Goal: Information Seeking & Learning: Learn about a topic

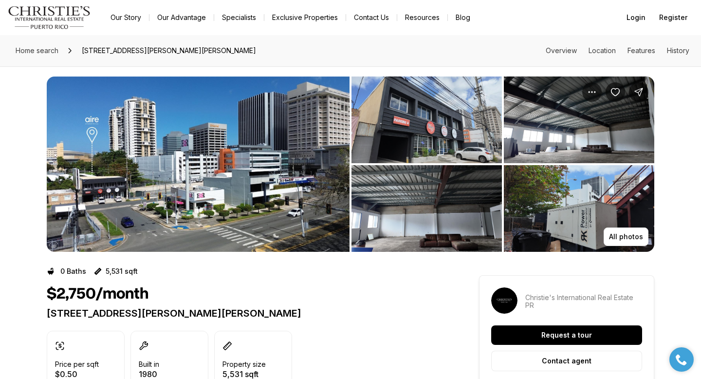
scroll to position [9, 0]
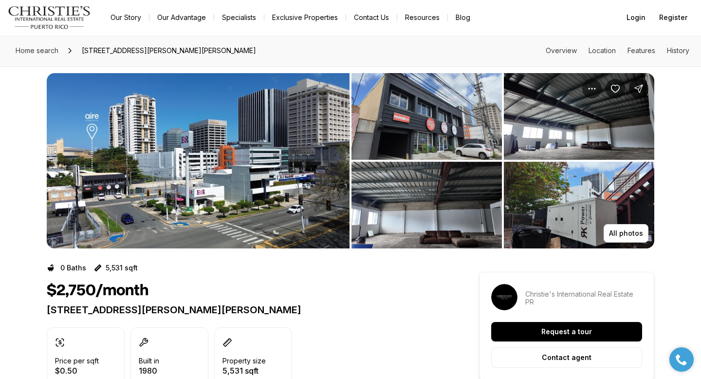
click at [174, 154] on img "View image gallery" at bounding box center [198, 160] width 303 height 175
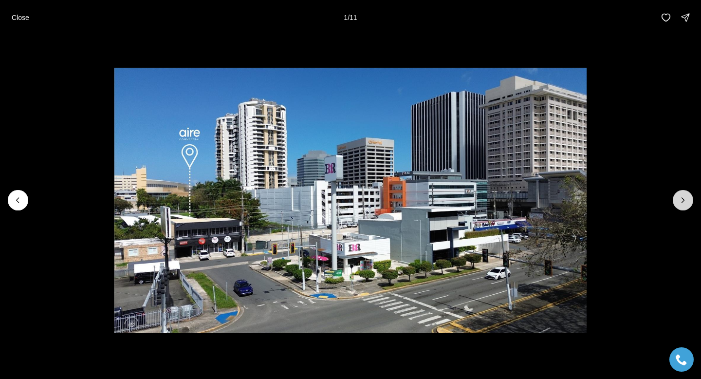
click at [678, 206] on button "Next slide" at bounding box center [682, 200] width 20 height 20
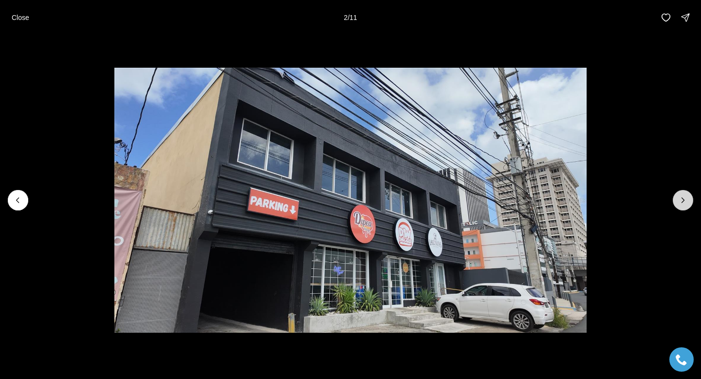
click at [685, 200] on icon "Next slide" at bounding box center [683, 200] width 10 height 10
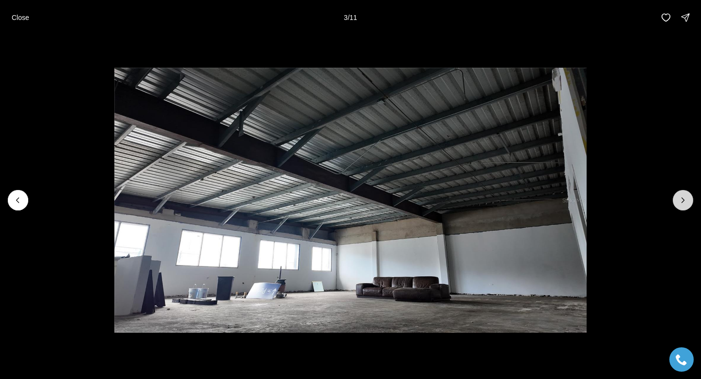
click at [685, 200] on icon "Next slide" at bounding box center [683, 200] width 10 height 10
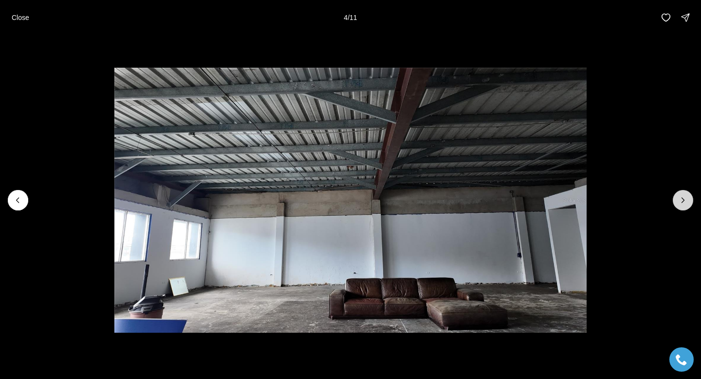
click at [685, 200] on icon "Next slide" at bounding box center [683, 200] width 10 height 10
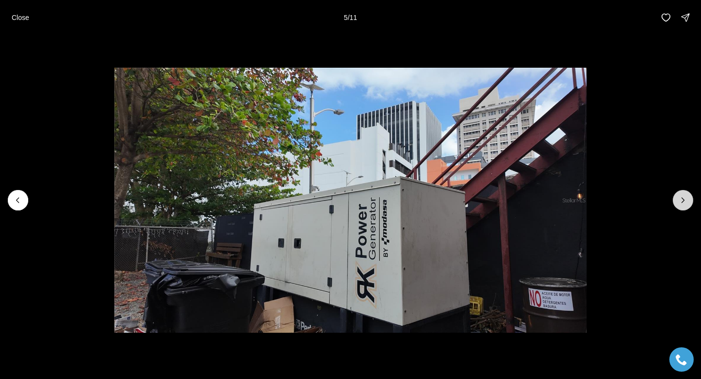
click at [685, 200] on icon "Next slide" at bounding box center [683, 200] width 10 height 10
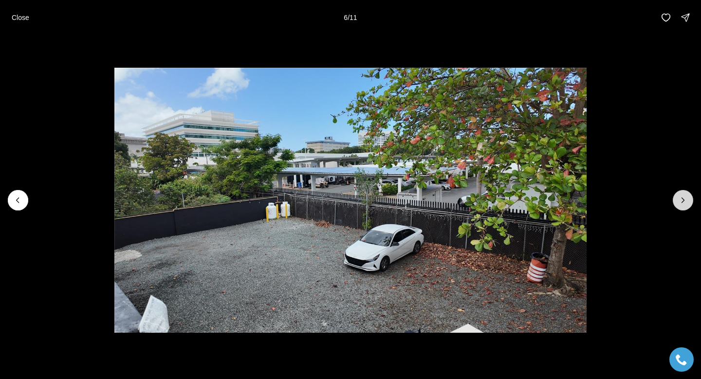
click at [685, 200] on icon "Next slide" at bounding box center [683, 200] width 10 height 10
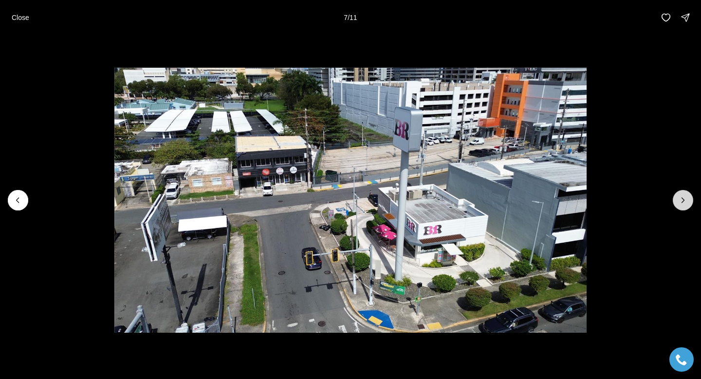
click at [685, 200] on icon "Next slide" at bounding box center [683, 200] width 10 height 10
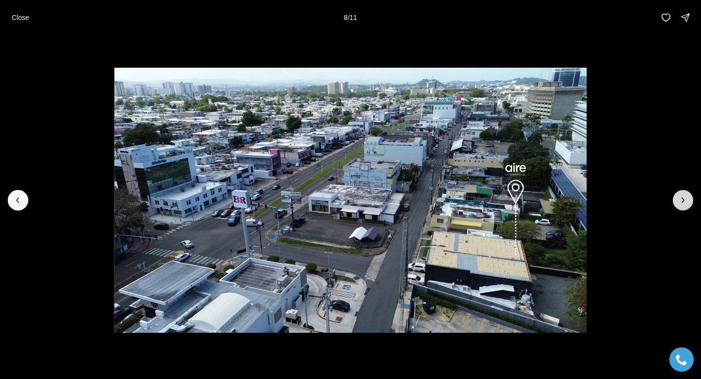
click at [685, 200] on icon "Next slide" at bounding box center [683, 200] width 10 height 10
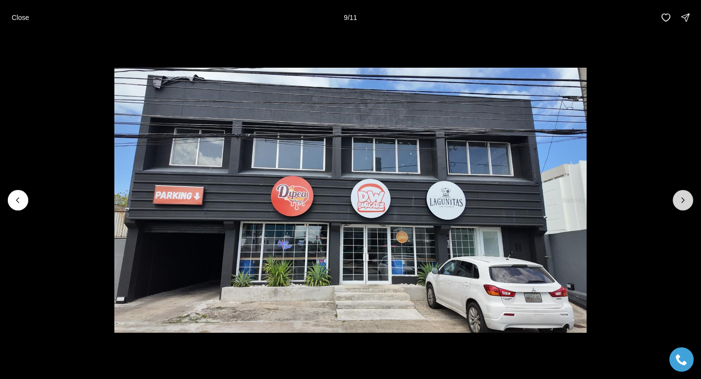
click at [685, 200] on icon "Next slide" at bounding box center [683, 200] width 10 height 10
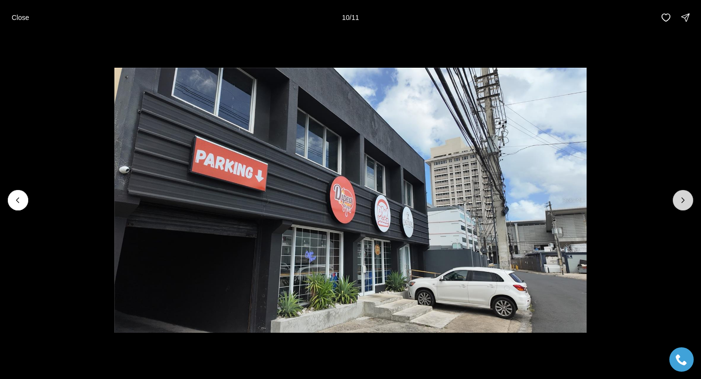
click at [685, 200] on icon "Next slide" at bounding box center [683, 200] width 10 height 10
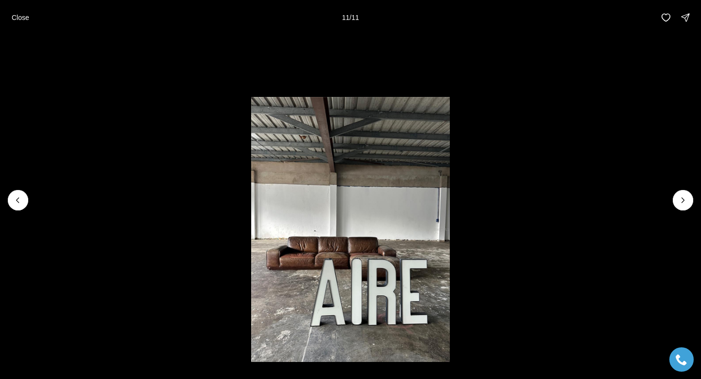
click at [685, 200] on div at bounding box center [682, 200] width 20 height 20
click at [12, 17] on p "Close" at bounding box center [21, 18] width 18 height 8
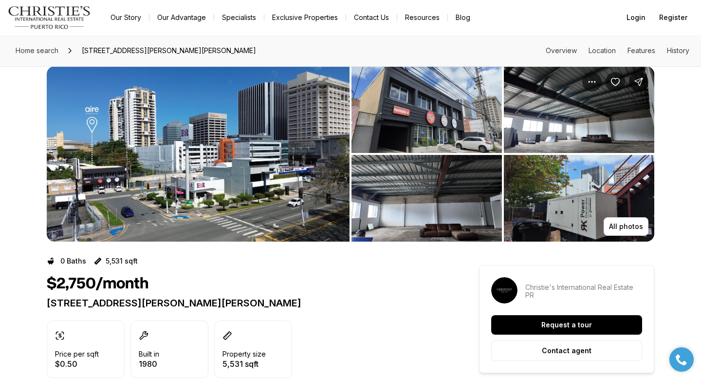
scroll to position [8, 0]
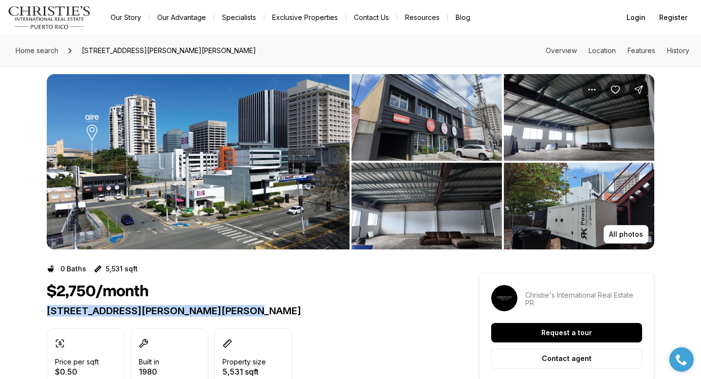
drag, startPoint x: 48, startPoint y: 306, endPoint x: 260, endPoint y: 312, distance: 212.3
click at [260, 312] on p "[STREET_ADDRESS][PERSON_NAME][PERSON_NAME]" at bounding box center [245, 311] width 397 height 12
copy p "[STREET_ADDRESS][PERSON_NAME][PERSON_NAME]"
click at [476, 232] on img "View image gallery" at bounding box center [426, 206] width 150 height 87
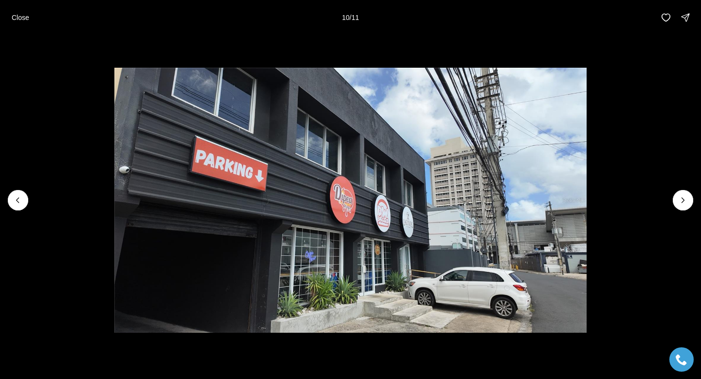
click at [11, 20] on button "Close" at bounding box center [20, 17] width 29 height 19
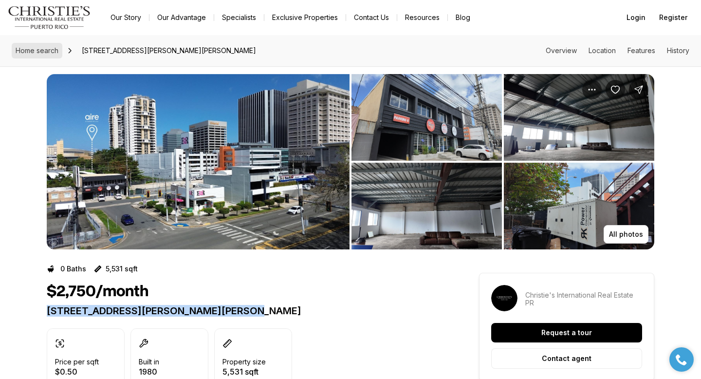
click at [43, 50] on span "Home search" at bounding box center [37, 50] width 43 height 8
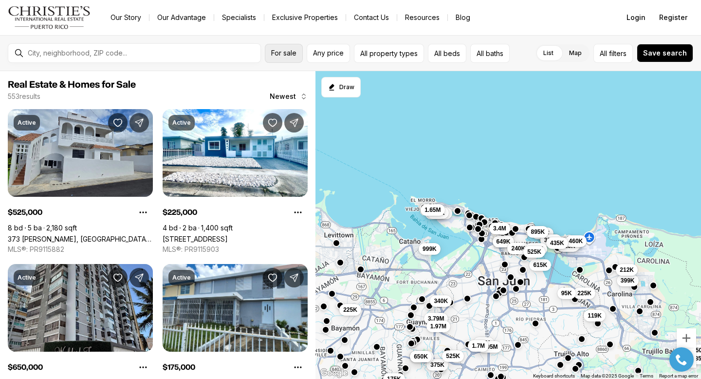
click at [285, 56] on span "For sale" at bounding box center [283, 53] width 25 height 8
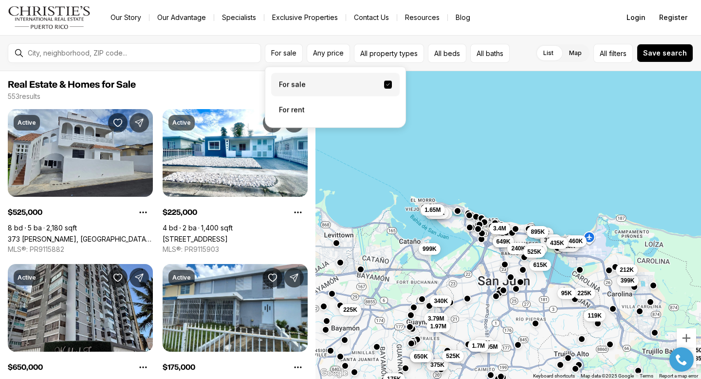
click at [303, 82] on label "For sale" at bounding box center [335, 84] width 128 height 23
click at [384, 82] on button "For sale" at bounding box center [388, 85] width 8 height 8
click at [391, 53] on button "All property types" at bounding box center [389, 53] width 70 height 19
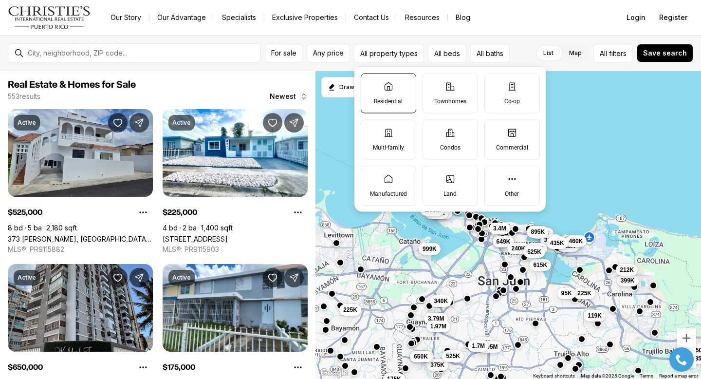
click at [394, 95] on label "Residential" at bounding box center [388, 93] width 55 height 40
click at [371, 83] on button "Residential" at bounding box center [366, 78] width 10 height 10
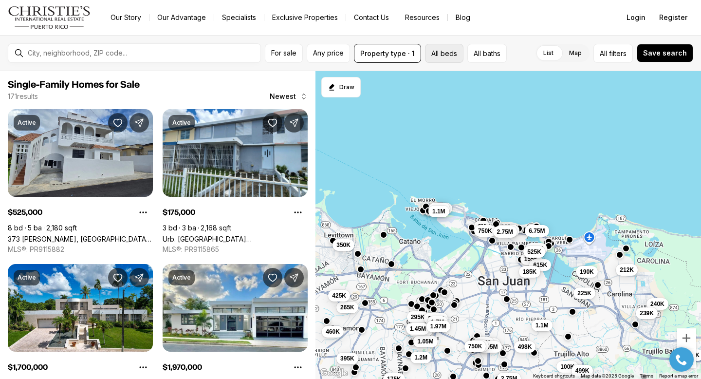
click at [441, 52] on button "All beds" at bounding box center [444, 53] width 38 height 19
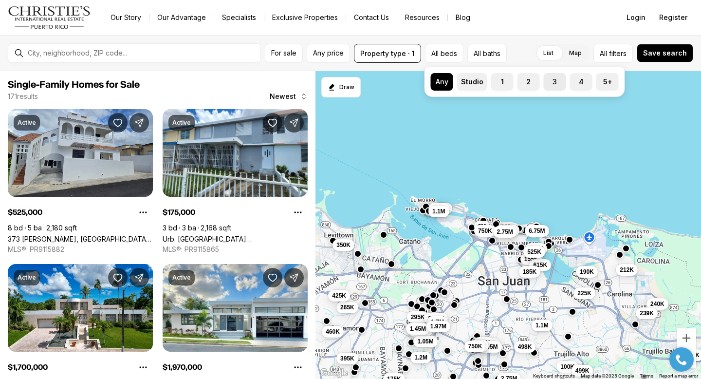
click at [554, 84] on label "3" at bounding box center [555, 82] width 22 height 18
click at [553, 83] on button "3" at bounding box center [549, 78] width 10 height 10
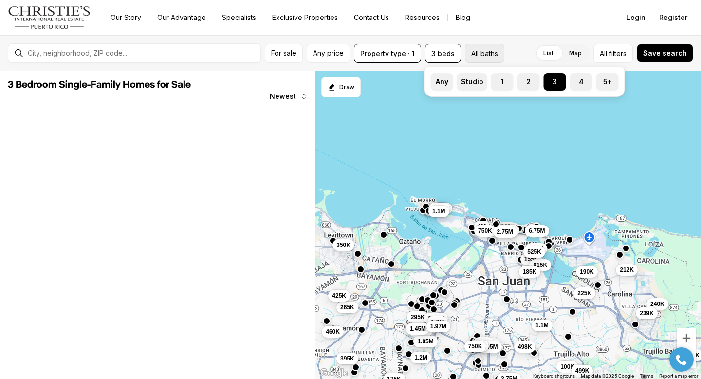
click at [481, 52] on button "All baths" at bounding box center [484, 53] width 39 height 19
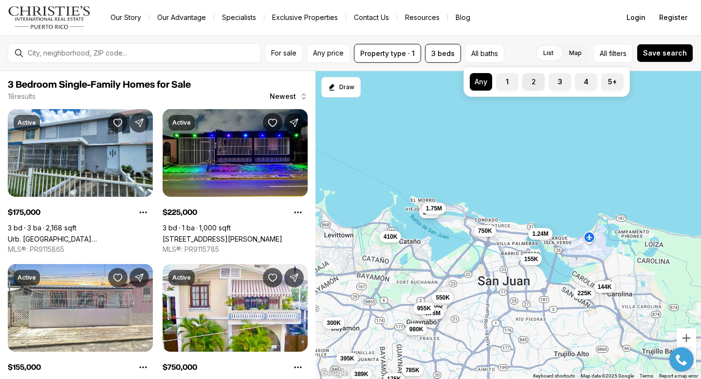
click at [532, 84] on label "2" at bounding box center [533, 82] width 22 height 18
click at [532, 83] on button "2" at bounding box center [527, 78] width 10 height 10
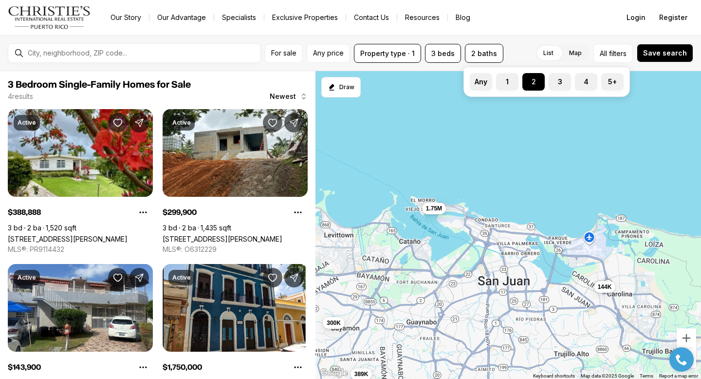
click at [537, 45] on div "List Map List Map All filters Save search" at bounding box center [600, 53] width 186 height 19
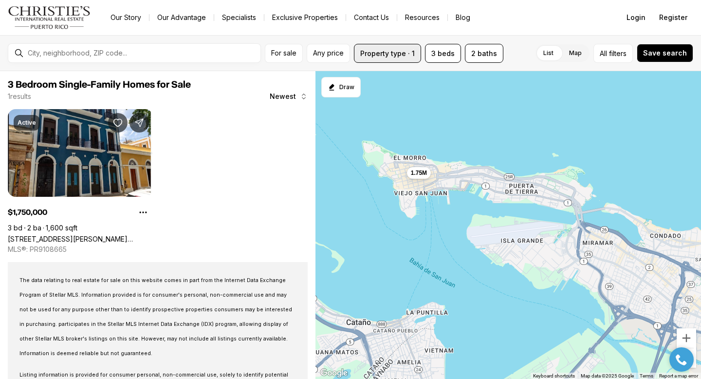
click at [382, 52] on button "Property type · 1" at bounding box center [387, 53] width 67 height 19
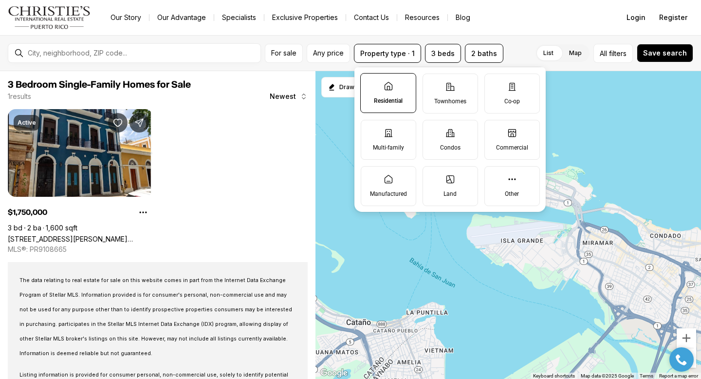
click at [396, 92] on label "Residential" at bounding box center [388, 93] width 56 height 40
click at [370, 83] on button "Residential" at bounding box center [366, 78] width 10 height 10
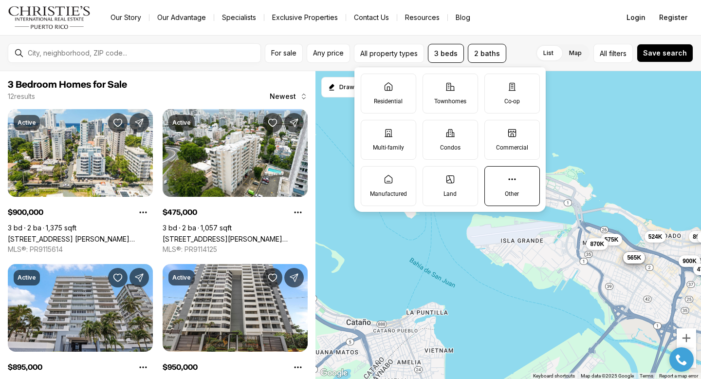
click at [514, 183] on label "Other" at bounding box center [511, 186] width 55 height 40
click at [494, 176] on button "Other" at bounding box center [490, 171] width 10 height 10
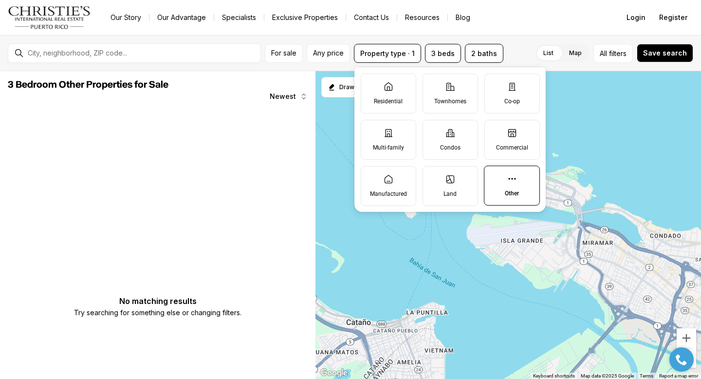
click at [505, 189] on label "Other" at bounding box center [512, 185] width 56 height 40
click at [494, 176] on button "Other" at bounding box center [489, 171] width 10 height 10
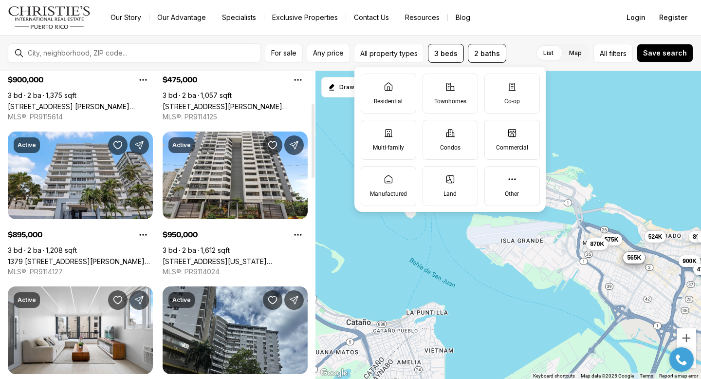
scroll to position [135, 0]
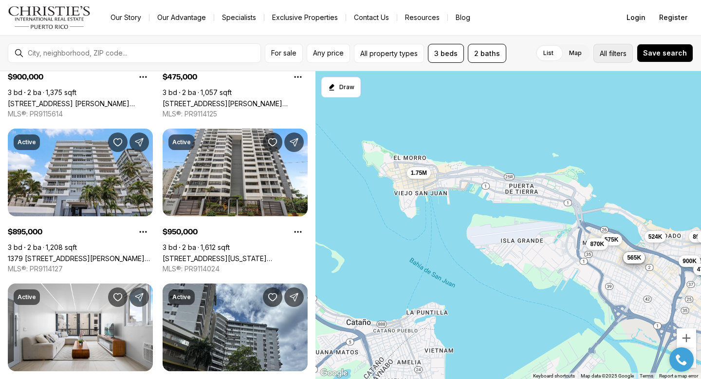
click at [614, 56] on span "filters" at bounding box center [618, 53] width 18 height 10
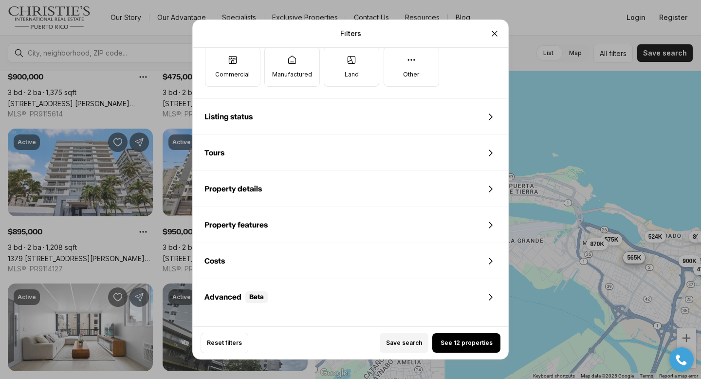
click at [333, 186] on div "Property details" at bounding box center [350, 188] width 315 height 35
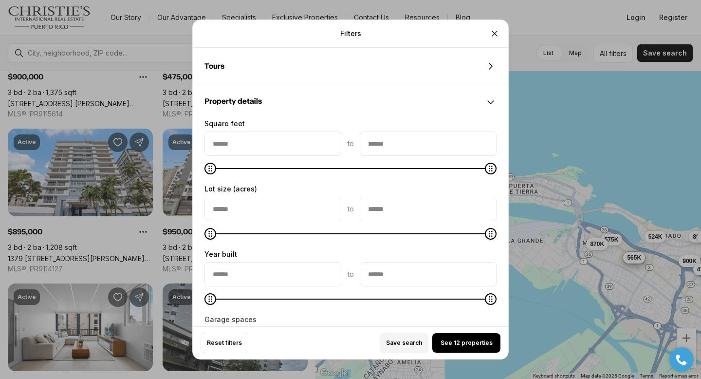
scroll to position [526, 0]
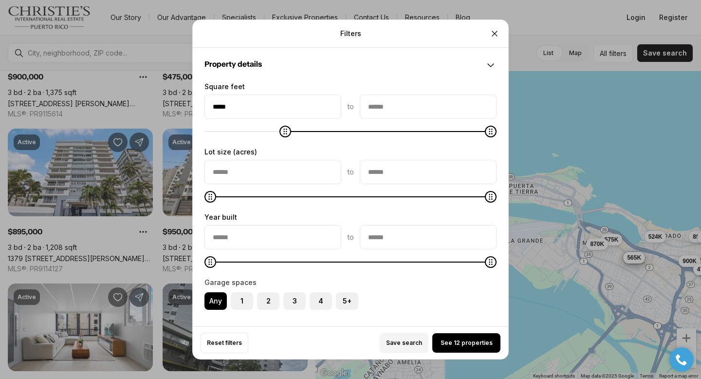
click at [282, 128] on span at bounding box center [285, 132] width 12 height 12
drag, startPoint x: 457, startPoint y: 345, endPoint x: 351, endPoint y: 274, distance: 127.7
click at [351, 274] on div "Filters Refine your search with more filters For sale For rent Price to Bedroom…" at bounding box center [350, 30] width 315 height 1073
click at [243, 148] on span "Lot size (acres)" at bounding box center [230, 152] width 53 height 8
click at [261, 134] on icon "Minimum" at bounding box center [262, 131] width 3 height 6
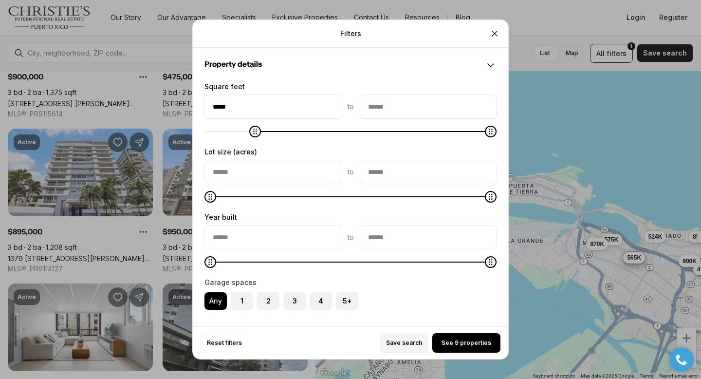
click at [251, 130] on span at bounding box center [350, 132] width 292 height 10
type input "*****"
click at [269, 132] on span "Minimum" at bounding box center [274, 132] width 12 height 12
click at [490, 33] on icon "Close" at bounding box center [495, 34] width 10 height 10
